Goal: Information Seeking & Learning: Learn about a topic

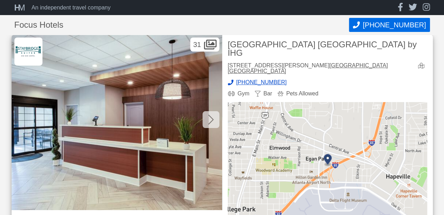
click at [209, 117] on icon at bounding box center [211, 119] width 6 height 11
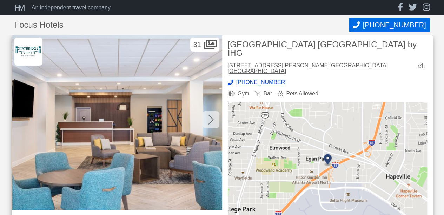
click at [210, 117] on icon at bounding box center [211, 119] width 6 height 11
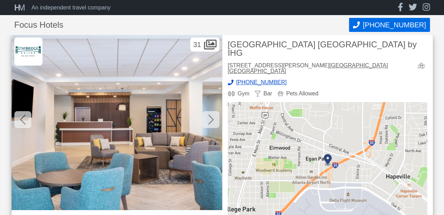
click at [210, 117] on icon at bounding box center [211, 119] width 6 height 11
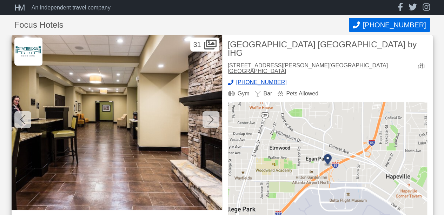
click at [210, 117] on icon at bounding box center [211, 119] width 6 height 11
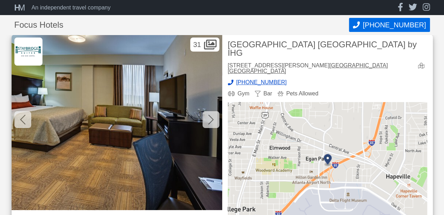
click at [210, 117] on icon at bounding box center [211, 119] width 6 height 11
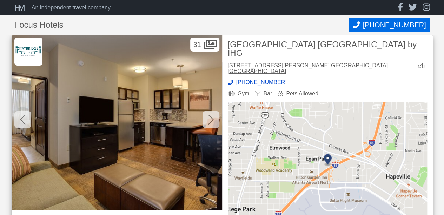
click at [210, 117] on icon at bounding box center [211, 119] width 6 height 11
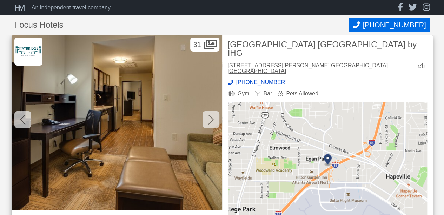
click at [210, 117] on icon at bounding box center [211, 119] width 6 height 11
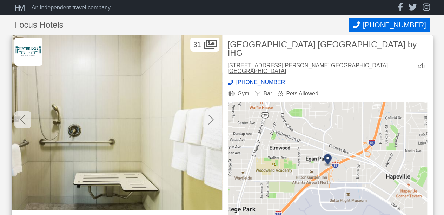
click at [210, 117] on icon at bounding box center [211, 119] width 6 height 11
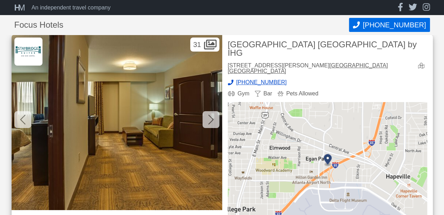
click at [210, 117] on icon at bounding box center [211, 119] width 6 height 11
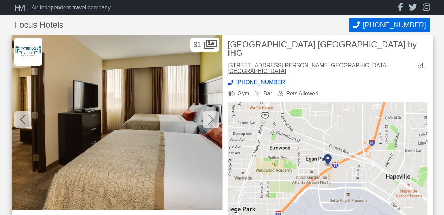
click at [210, 117] on icon at bounding box center [211, 119] width 6 height 11
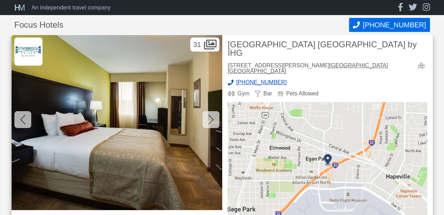
click at [210, 117] on icon at bounding box center [210, 120] width 5 height 10
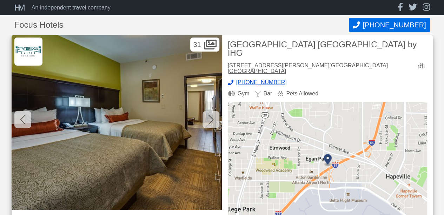
click at [210, 117] on icon at bounding box center [210, 120] width 5 height 10
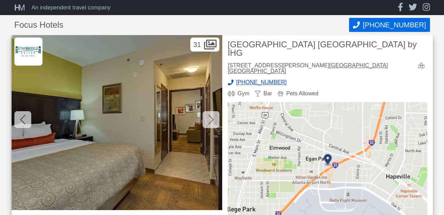
click at [210, 117] on icon at bounding box center [210, 120] width 5 height 10
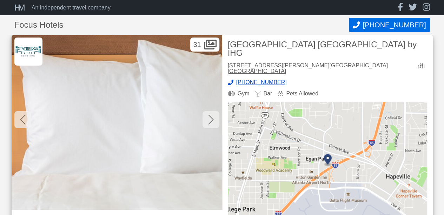
click at [210, 117] on icon at bounding box center [210, 120] width 5 height 10
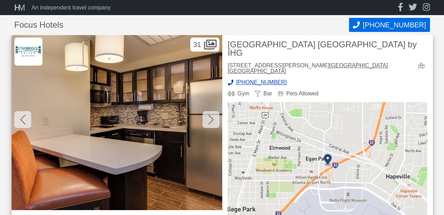
click at [210, 117] on icon at bounding box center [210, 120] width 5 height 10
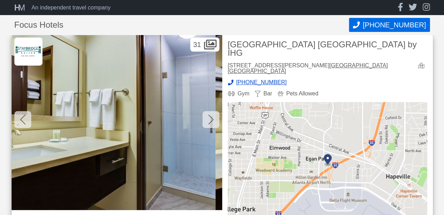
click at [210, 117] on icon at bounding box center [210, 120] width 5 height 10
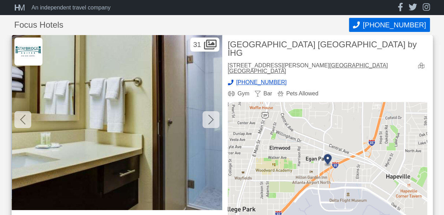
click at [210, 117] on icon at bounding box center [210, 120] width 5 height 10
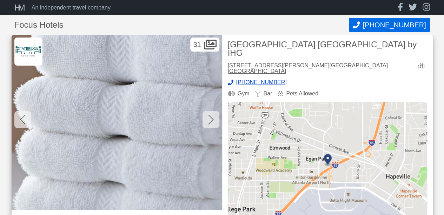
click at [210, 117] on icon at bounding box center [210, 120] width 5 height 10
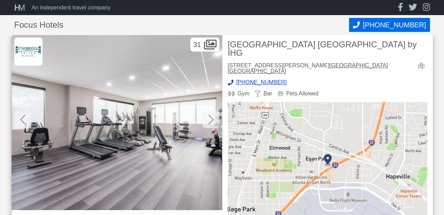
click at [210, 117] on icon at bounding box center [210, 120] width 5 height 10
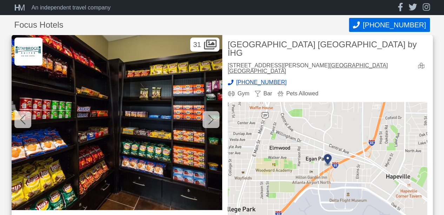
click at [210, 117] on icon at bounding box center [210, 120] width 5 height 10
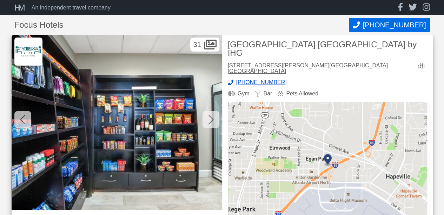
click at [210, 117] on icon at bounding box center [210, 120] width 5 height 10
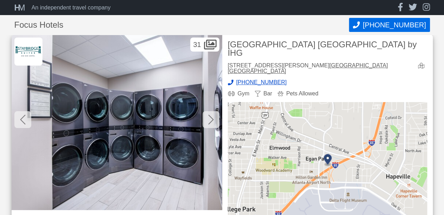
click at [210, 117] on icon at bounding box center [210, 120] width 5 height 10
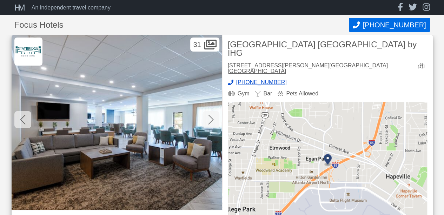
click at [210, 117] on icon at bounding box center [210, 120] width 5 height 10
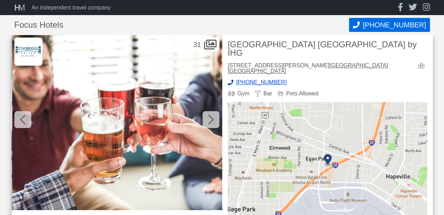
scroll to position [0, 4629]
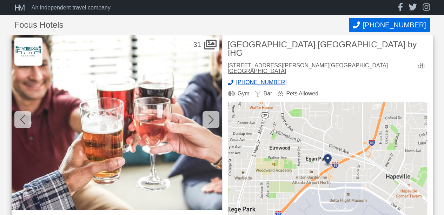
click at [24, 121] on icon at bounding box center [23, 119] width 6 height 11
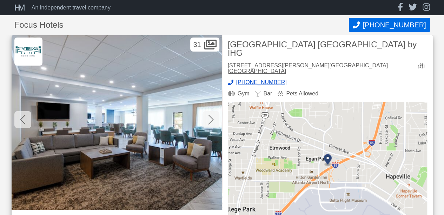
scroll to position [0, 4418]
click at [212, 120] on icon at bounding box center [210, 120] width 5 height 10
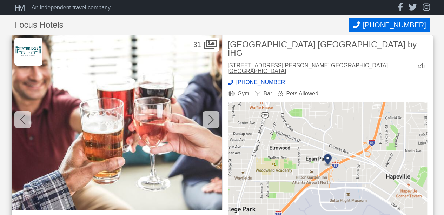
click at [212, 120] on icon at bounding box center [210, 120] width 5 height 10
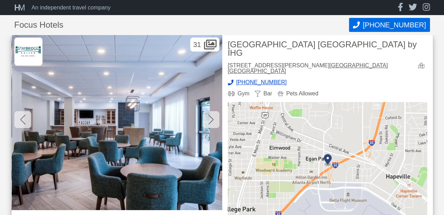
scroll to position [0, 4839]
click at [212, 120] on icon at bounding box center [210, 120] width 5 height 10
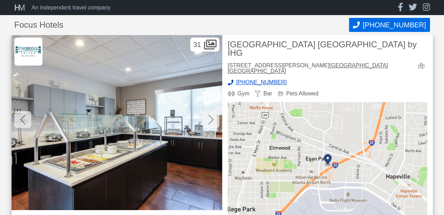
click at [212, 120] on icon at bounding box center [210, 120] width 5 height 10
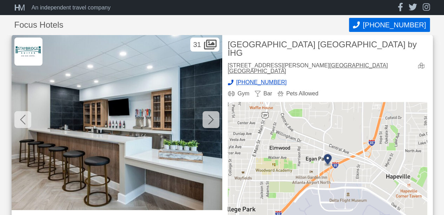
click at [212, 120] on icon at bounding box center [210, 120] width 5 height 10
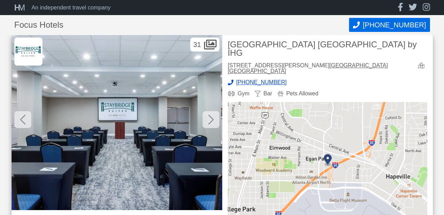
click at [212, 120] on icon at bounding box center [210, 120] width 5 height 10
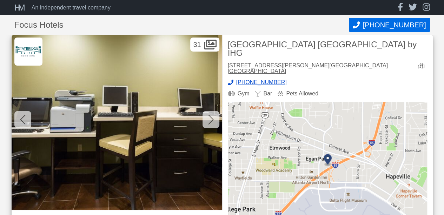
click at [212, 120] on icon at bounding box center [210, 120] width 5 height 10
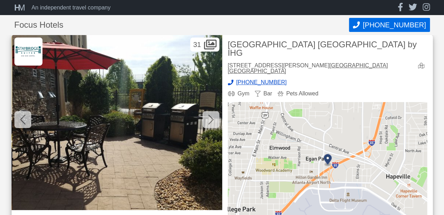
scroll to position [0, 5891]
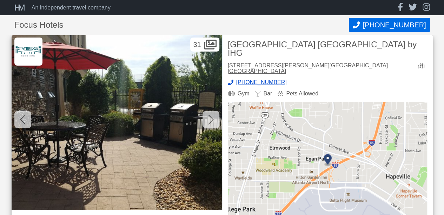
click at [212, 120] on icon at bounding box center [210, 120] width 5 height 10
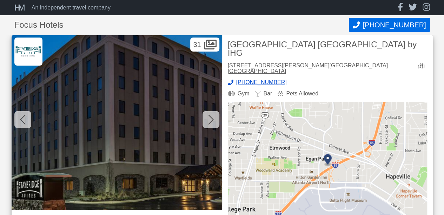
click at [212, 120] on icon at bounding box center [210, 120] width 5 height 10
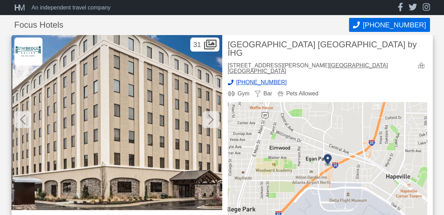
scroll to position [0, 6312]
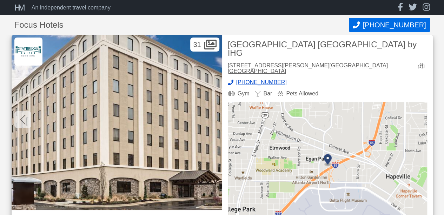
click at [212, 120] on img at bounding box center [117, 122] width 210 height 175
click at [264, 91] on div "Bar" at bounding box center [263, 94] width 17 height 6
click at [265, 91] on div "Bar" at bounding box center [263, 94] width 17 height 6
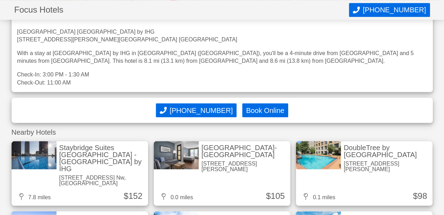
scroll to position [526, 0]
